Goal: Navigation & Orientation: Find specific page/section

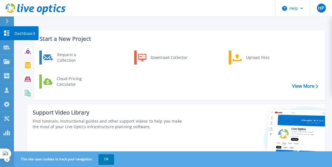
click at [5, 31] on icon at bounding box center [6, 32] width 5 height 5
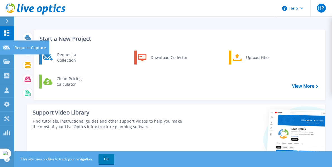
click at [8, 48] on icon at bounding box center [6, 47] width 7 height 4
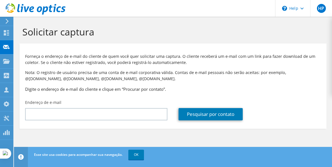
click at [8, 22] on icon at bounding box center [7, 21] width 4 height 5
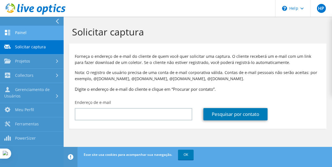
click at [16, 30] on link "Painel" at bounding box center [32, 33] width 64 height 14
